Goal: Information Seeking & Learning: Learn about a topic

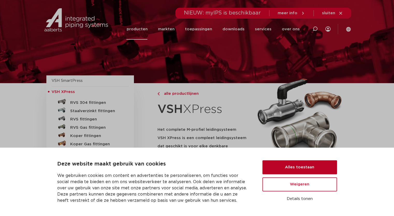
click at [298, 166] on button "Alles toestaan" at bounding box center [299, 167] width 75 height 14
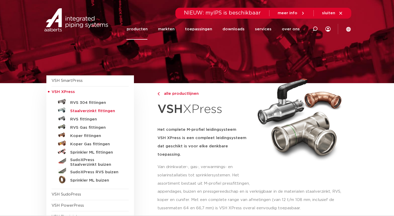
click at [90, 111] on h5 "Staalverzinkt fittingen" at bounding box center [95, 111] width 51 height 5
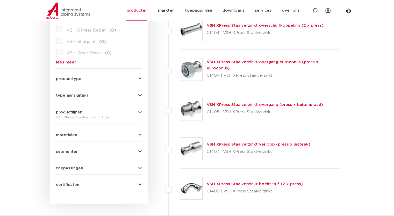
scroll to position [155, 0]
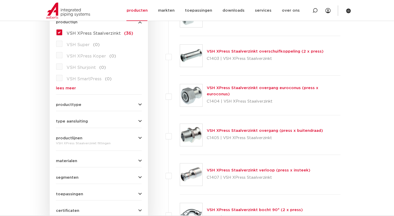
click at [140, 194] on icon "button" at bounding box center [139, 194] width 3 height 4
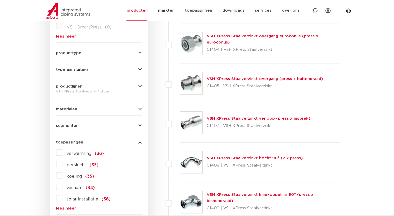
scroll to position [233, 0]
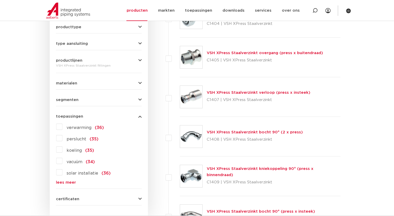
click at [62, 127] on label "verwarming (36)" at bounding box center [82, 126] width 41 height 8
click at [0, 0] on input "verwarming (36)" at bounding box center [0, 0] width 0 height 0
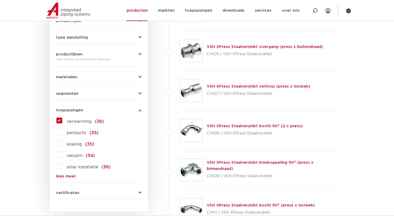
click at [141, 111] on icon "button" at bounding box center [139, 110] width 3 height 4
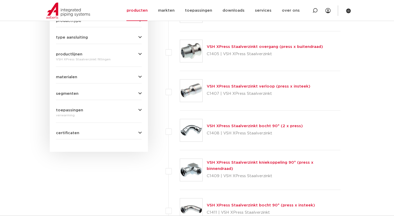
scroll to position [213, 0]
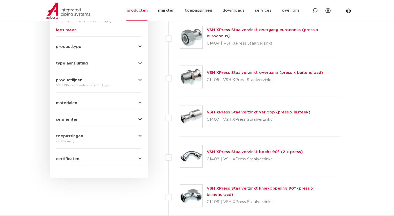
click at [140, 62] on icon "button" at bounding box center [139, 63] width 3 height 4
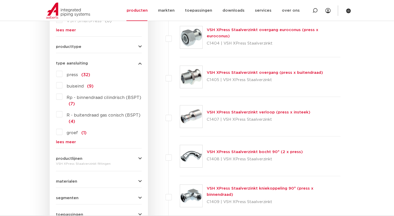
click at [62, 74] on label "press (32)" at bounding box center [76, 74] width 28 height 8
click at [0, 0] on input "press (32)" at bounding box center [0, 0] width 0 height 0
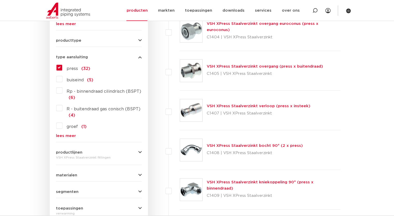
scroll to position [194, 0]
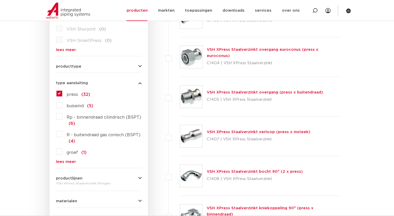
click at [140, 67] on icon "button" at bounding box center [139, 66] width 3 height 4
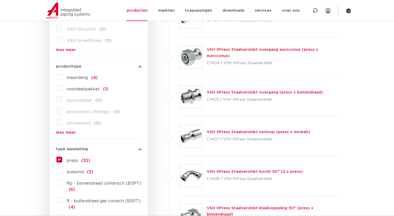
click at [139, 67] on icon "button" at bounding box center [139, 66] width 3 height 4
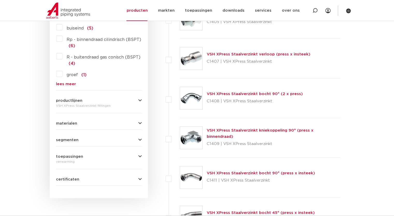
scroll to position [245, 0]
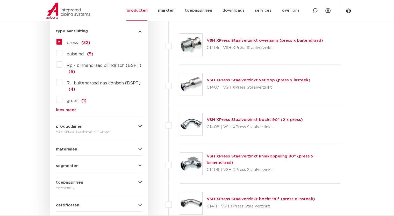
click at [223, 120] on link "VSH XPress Staalverzinkt bocht 90° (2 x press)" at bounding box center [255, 120] width 96 height 4
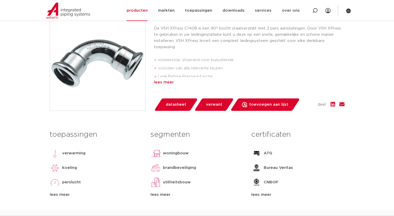
click at [170, 81] on div "lees meer" at bounding box center [249, 82] width 191 height 6
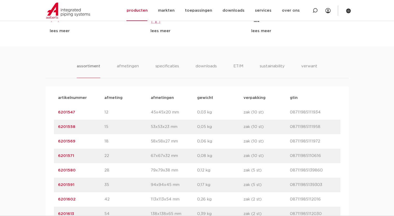
scroll to position [337, 0]
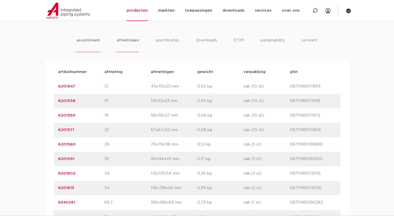
click at [132, 41] on li "afmetingen" at bounding box center [127, 44] width 23 height 15
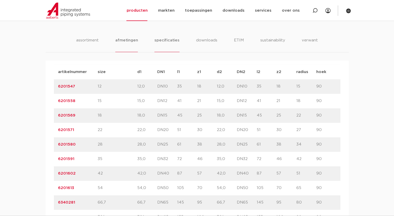
click at [165, 42] on li "specificaties" at bounding box center [166, 44] width 25 height 15
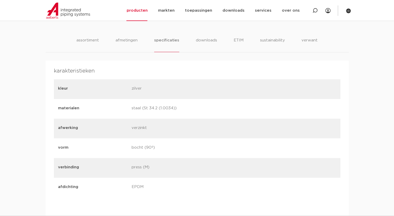
scroll to position [285, 0]
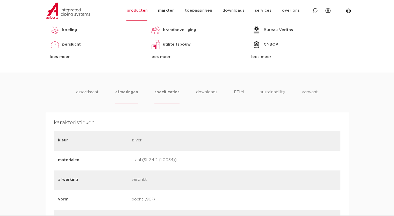
click at [131, 94] on li "afmetingen" at bounding box center [126, 96] width 23 height 15
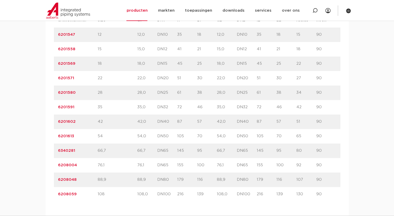
scroll to position [337, 0]
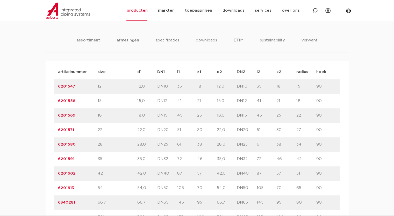
click at [90, 42] on li "assortiment" at bounding box center [88, 44] width 24 height 15
